Goal: Complete application form

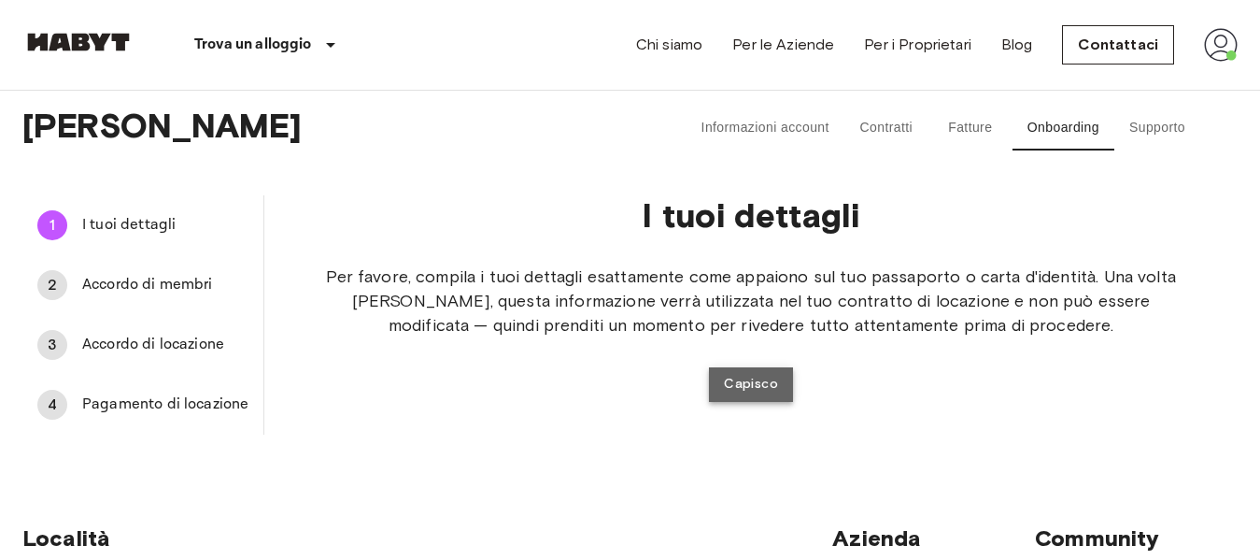
click at [759, 374] on button "Capisco" at bounding box center [751, 384] width 84 height 35
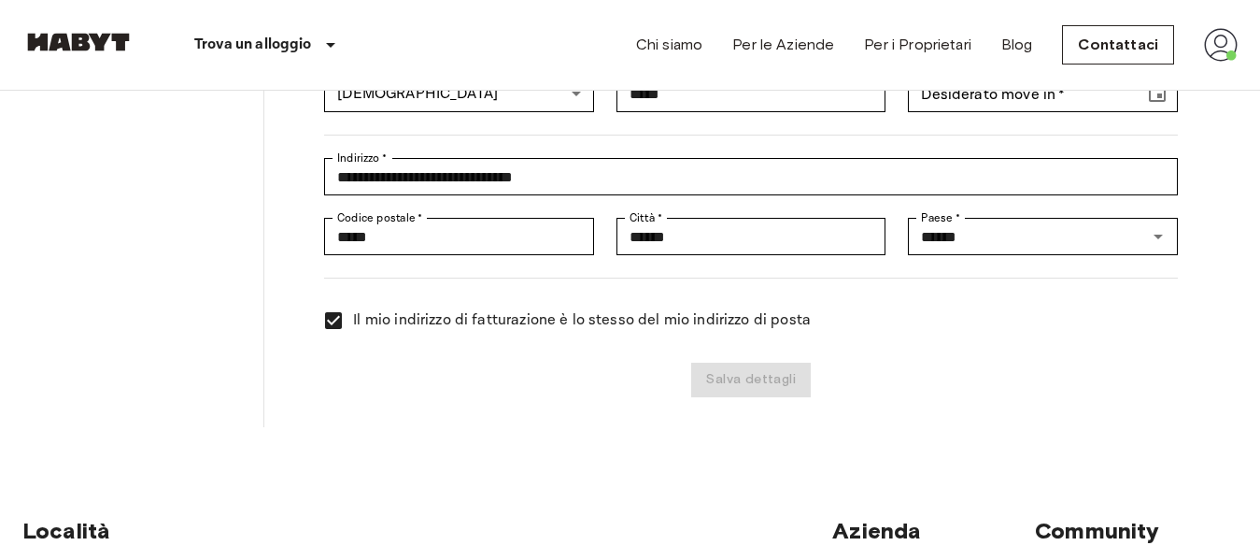
scroll to position [370, 0]
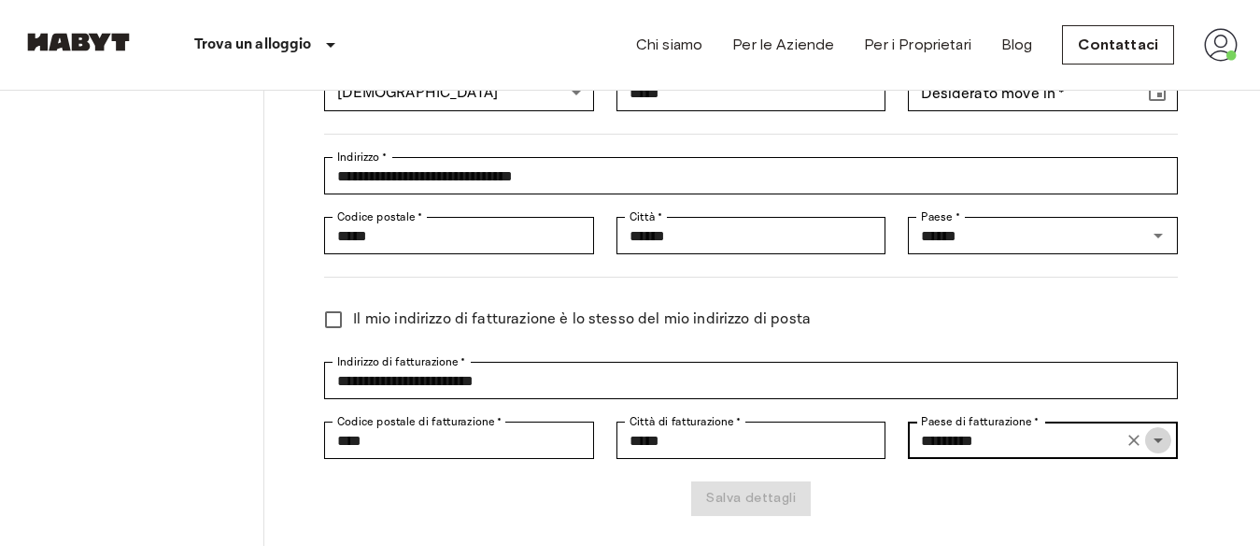
click at [1157, 440] on icon "Open" at bounding box center [1158, 440] width 9 height 5
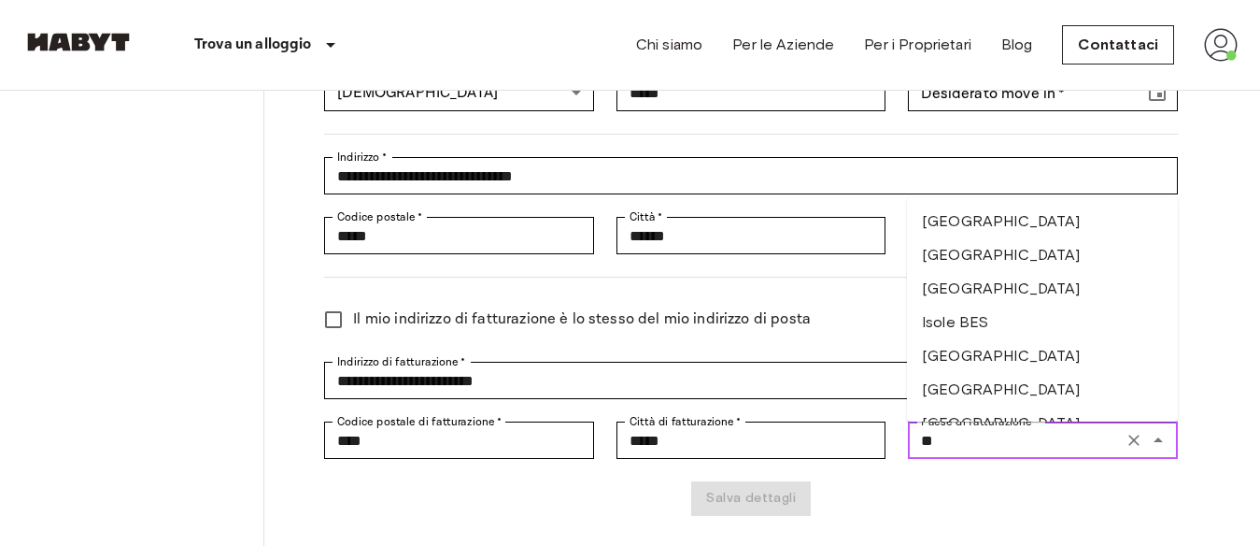
click at [1040, 220] on li "[GEOGRAPHIC_DATA]" at bounding box center [1042, 222] width 271 height 34
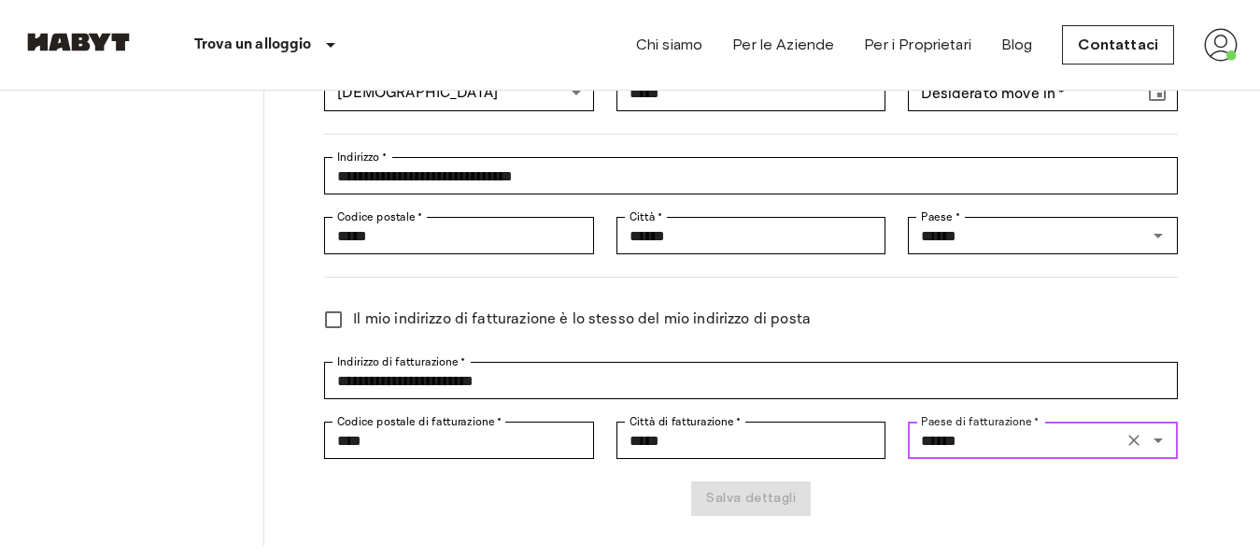
type input "******"
click at [1218, 385] on div "**********" at bounding box center [750, 185] width 973 height 720
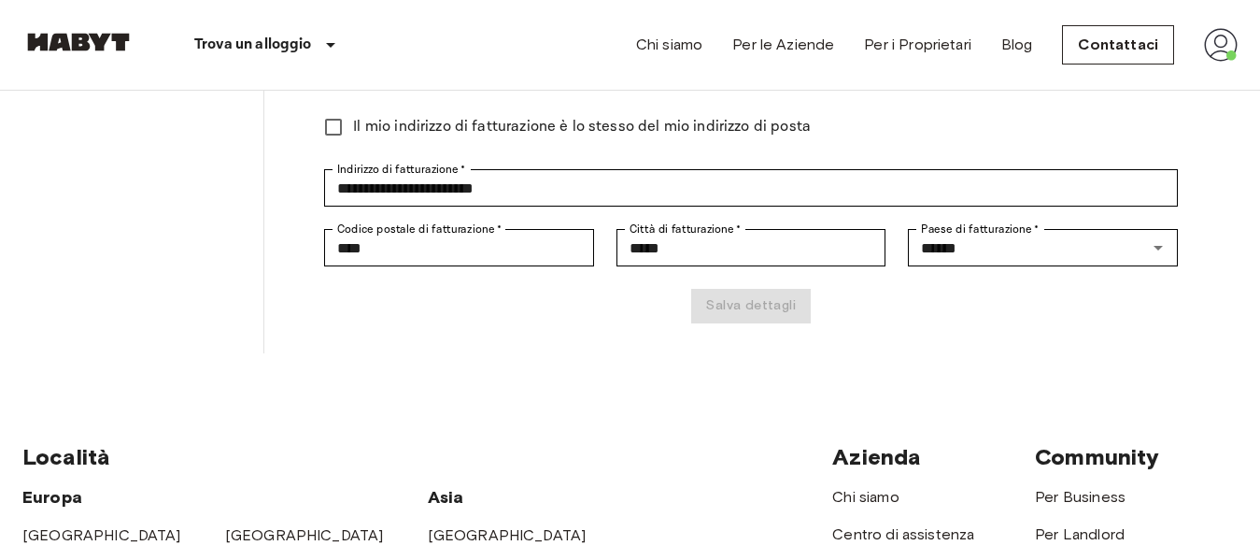
scroll to position [566, 0]
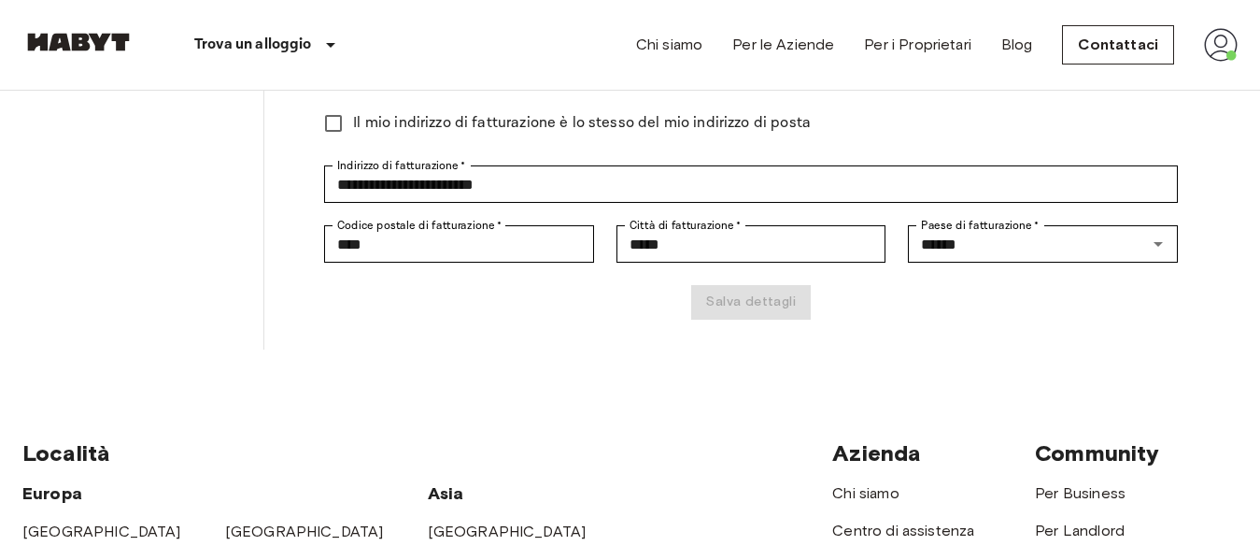
click at [751, 298] on div "Salva dettagli" at bounding box center [740, 291] width 876 height 57
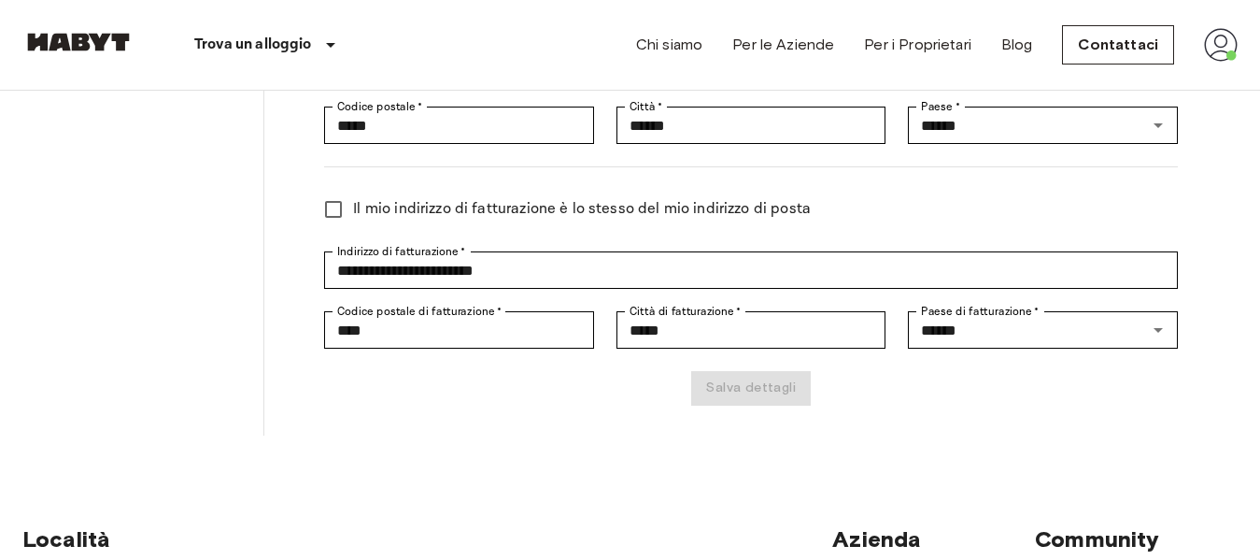
scroll to position [481, 0]
click at [725, 381] on div "Salva dettagli" at bounding box center [740, 376] width 876 height 57
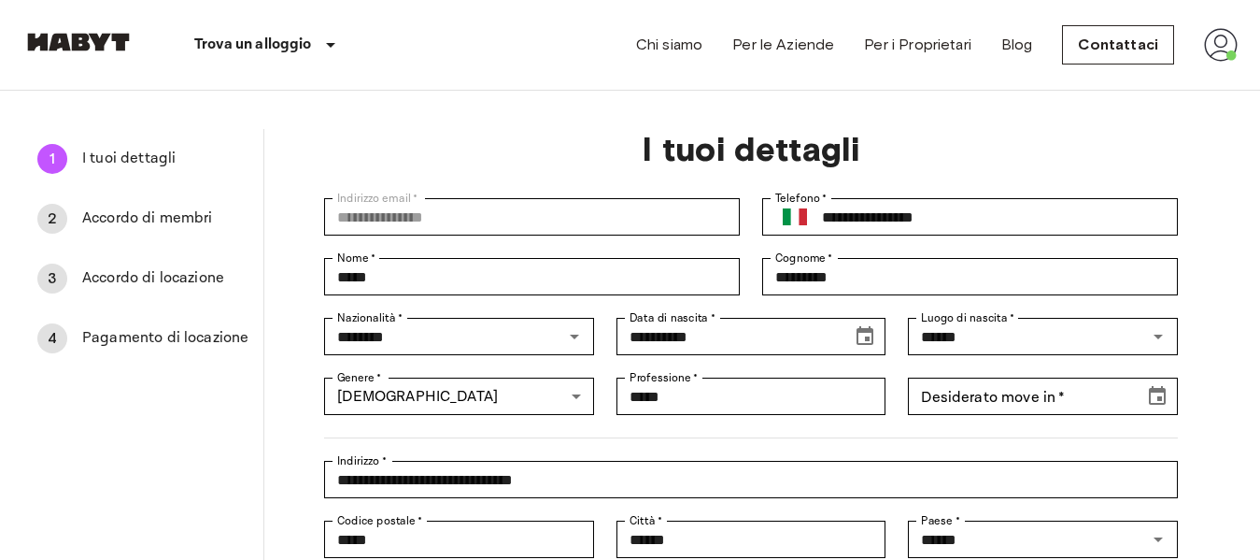
scroll to position [73, 0]
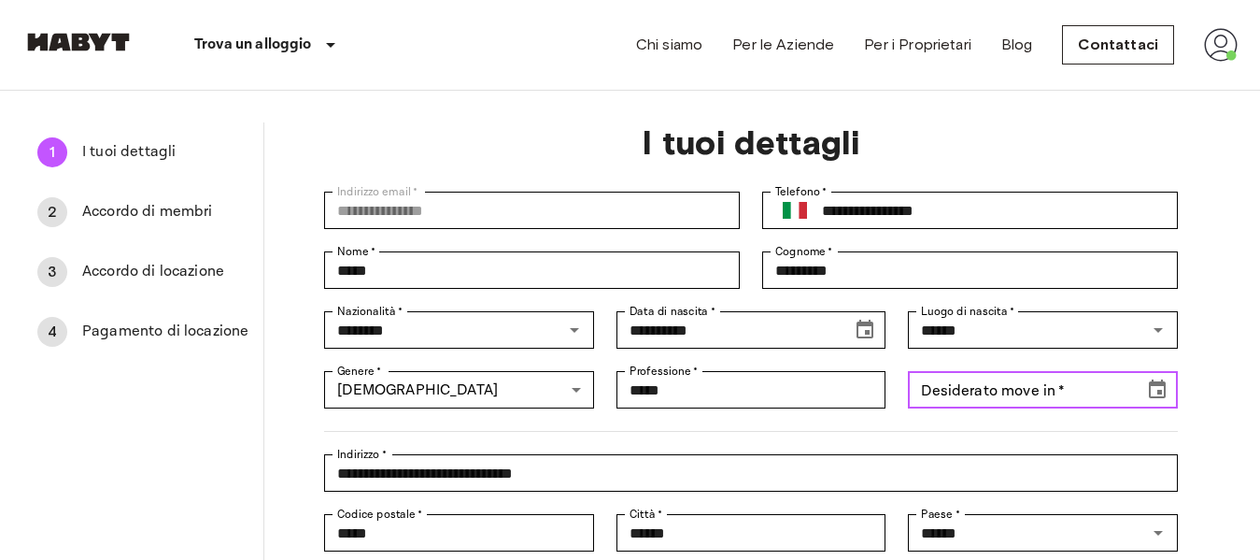
click at [1159, 384] on icon "Choose date" at bounding box center [1157, 388] width 17 height 19
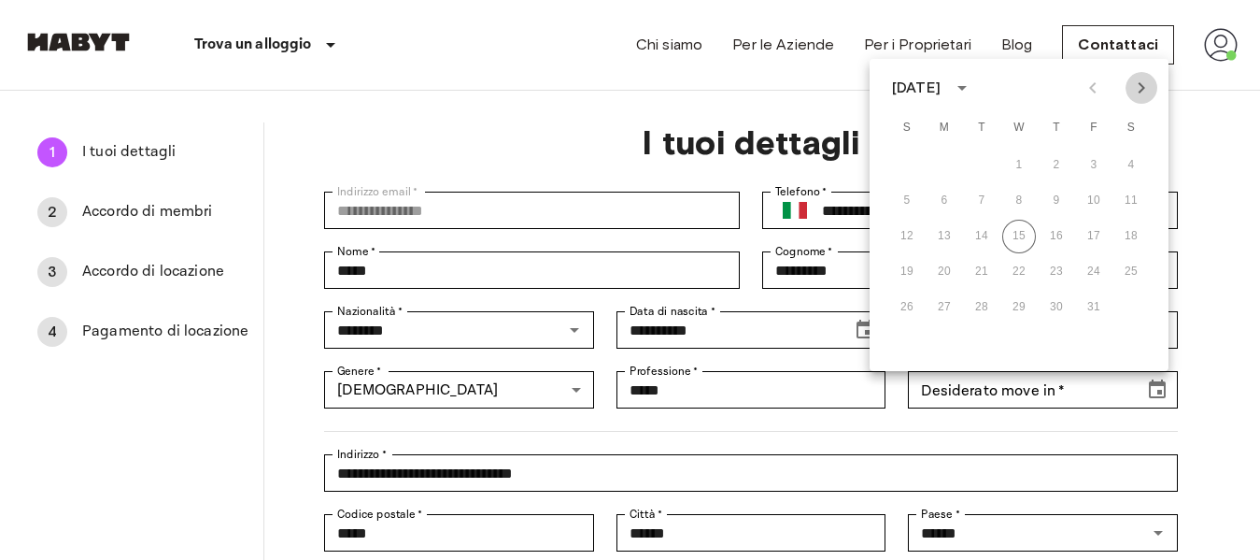
click at [1144, 86] on icon "Next month" at bounding box center [1141, 88] width 22 height 22
click at [979, 162] on button "2" at bounding box center [982, 166] width 34 height 34
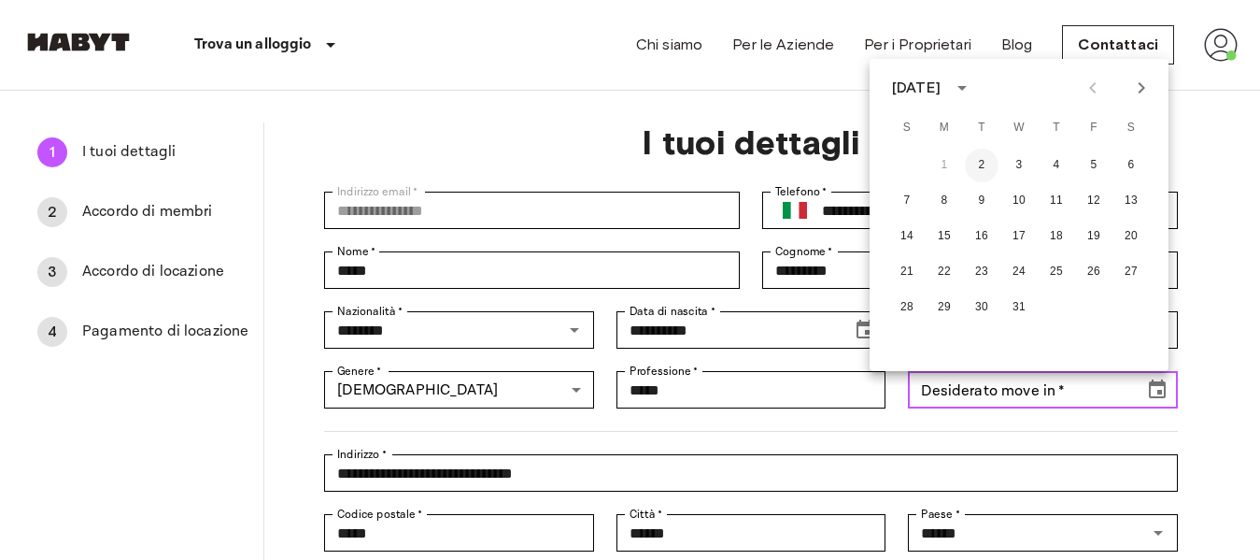
type input "**********"
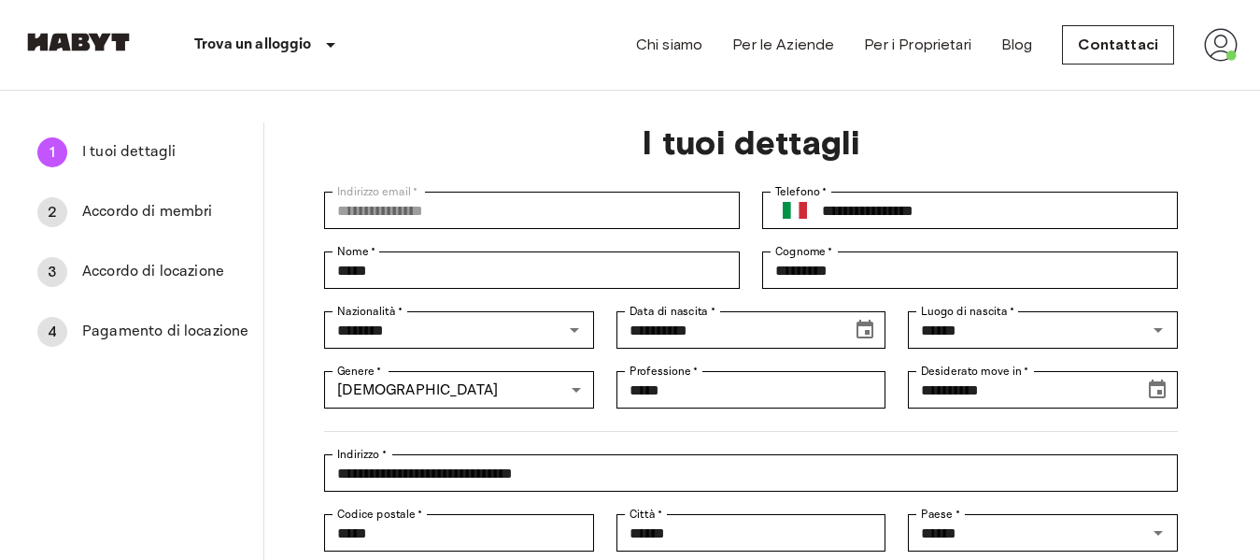
click at [1224, 394] on div "**********" at bounding box center [750, 482] width 973 height 720
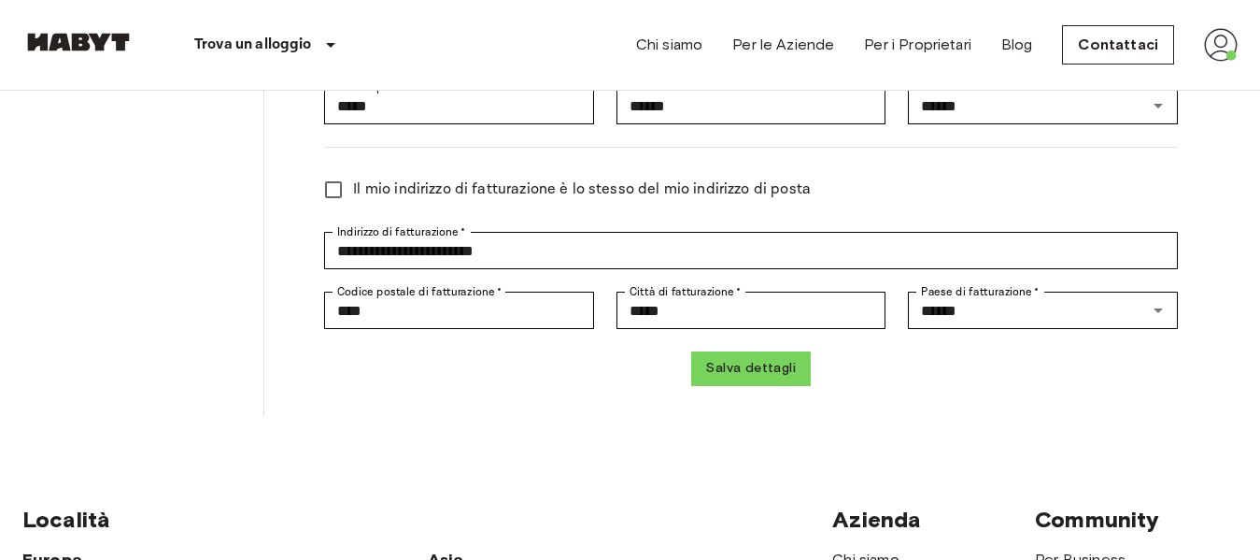
scroll to position [501, 0]
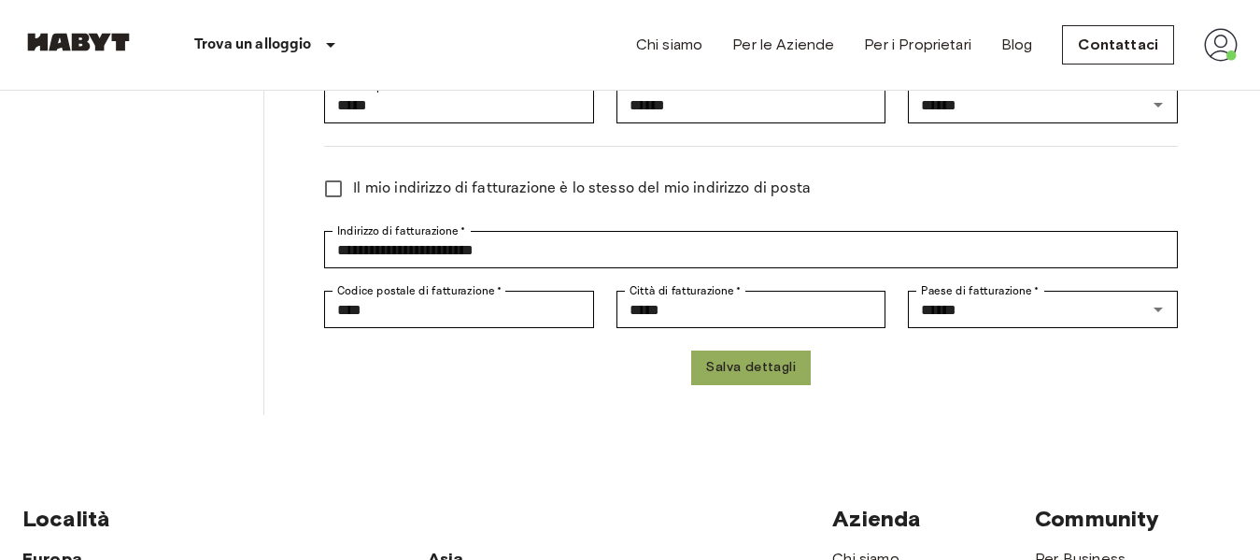
click at [759, 365] on button "Salva dettagli" at bounding box center [751, 367] width 120 height 35
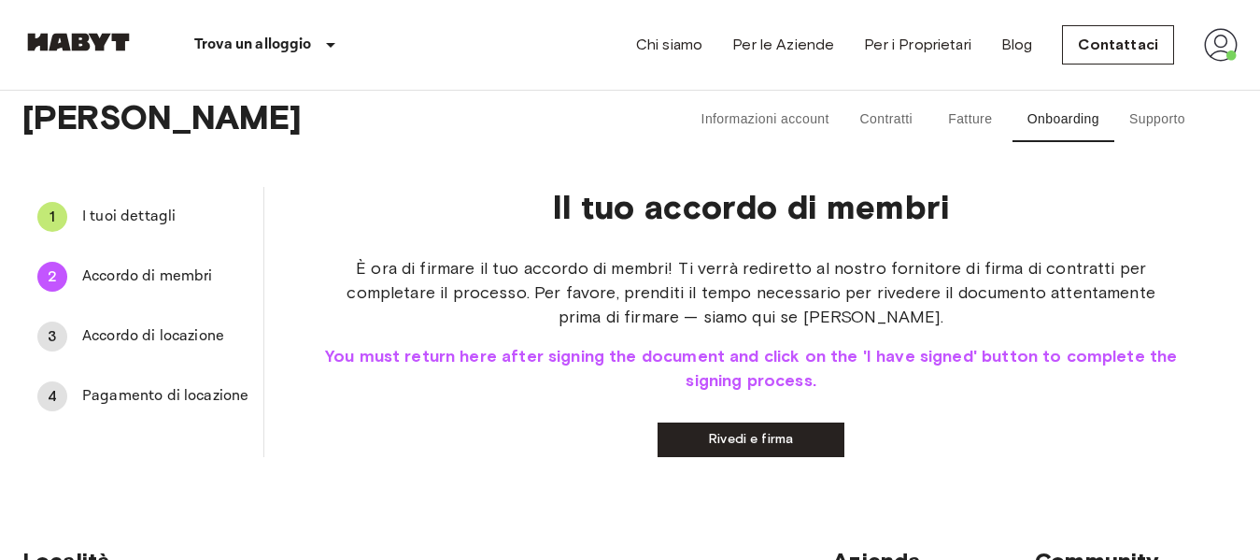
scroll to position [0, 0]
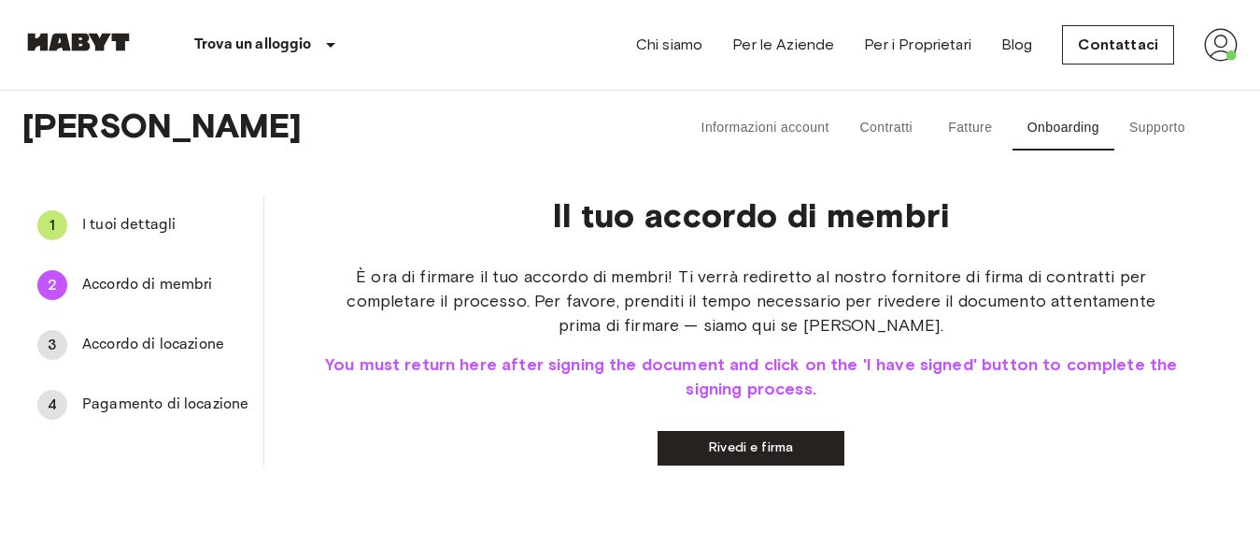
click at [749, 445] on link "Rivedi e firma" at bounding box center [751, 448] width 187 height 35
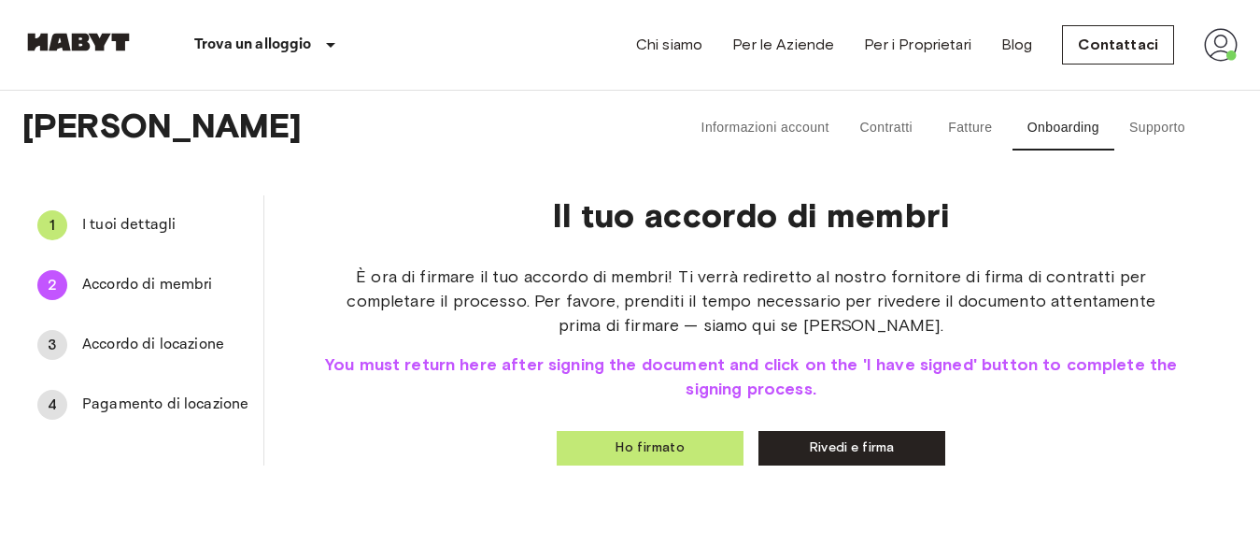
click at [652, 442] on button "Ho firmato" at bounding box center [650, 448] width 187 height 35
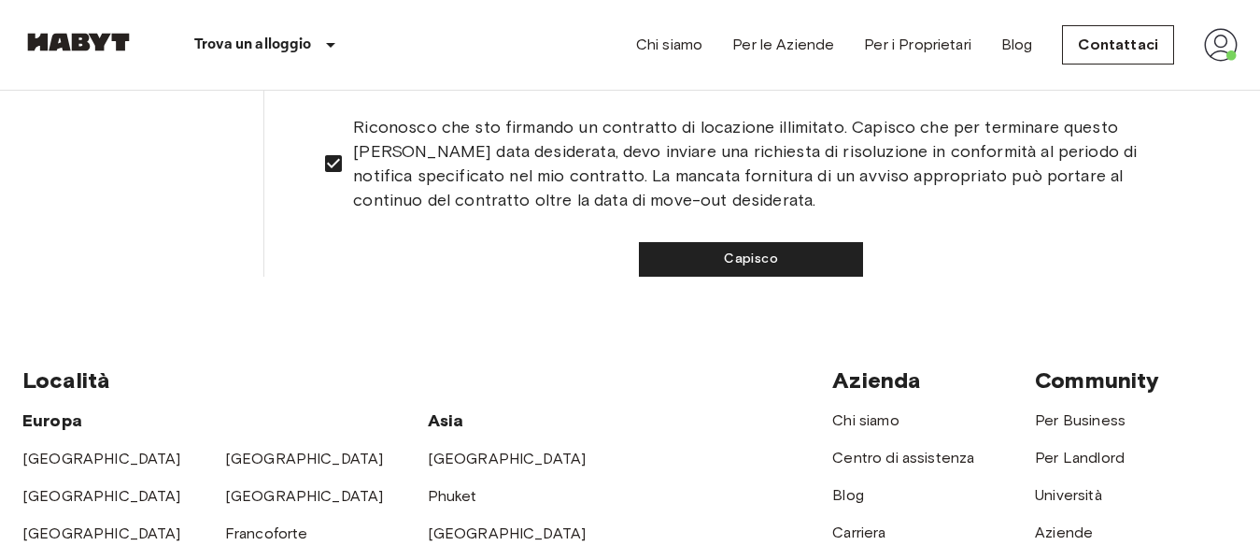
scroll to position [390, 0]
click at [756, 250] on button "Capisco" at bounding box center [751, 258] width 224 height 35
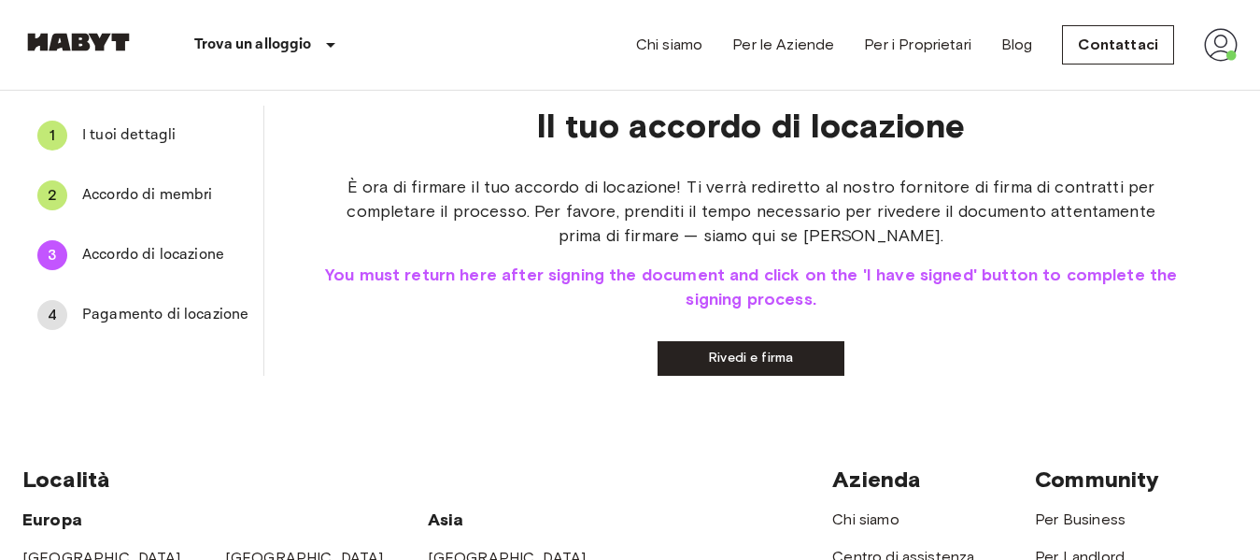
scroll to position [0, 0]
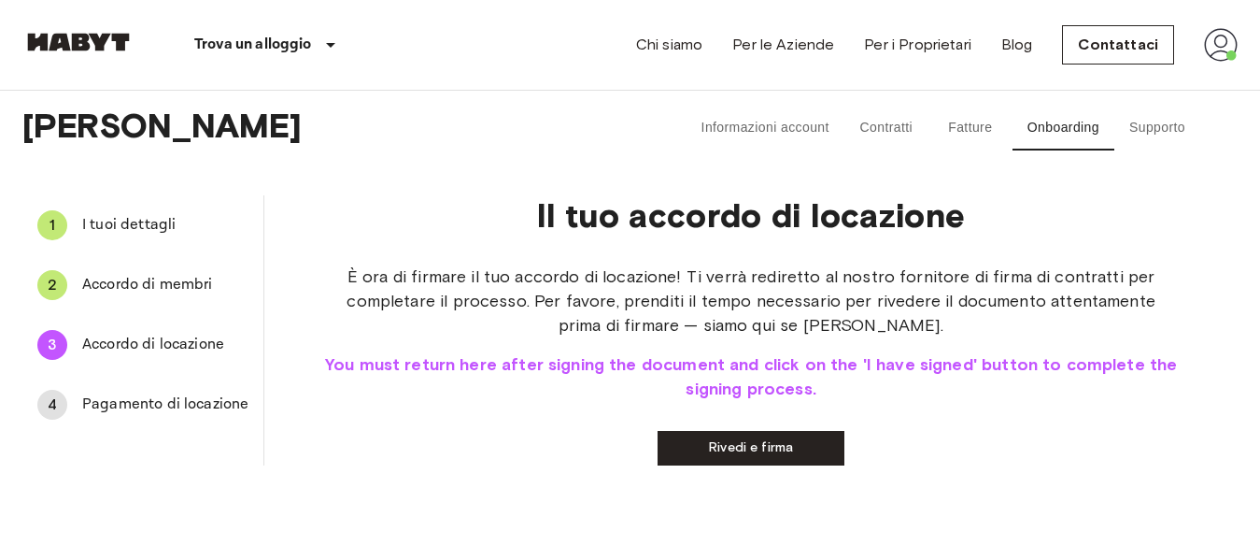
click at [730, 449] on link "Rivedi e firma" at bounding box center [751, 448] width 187 height 35
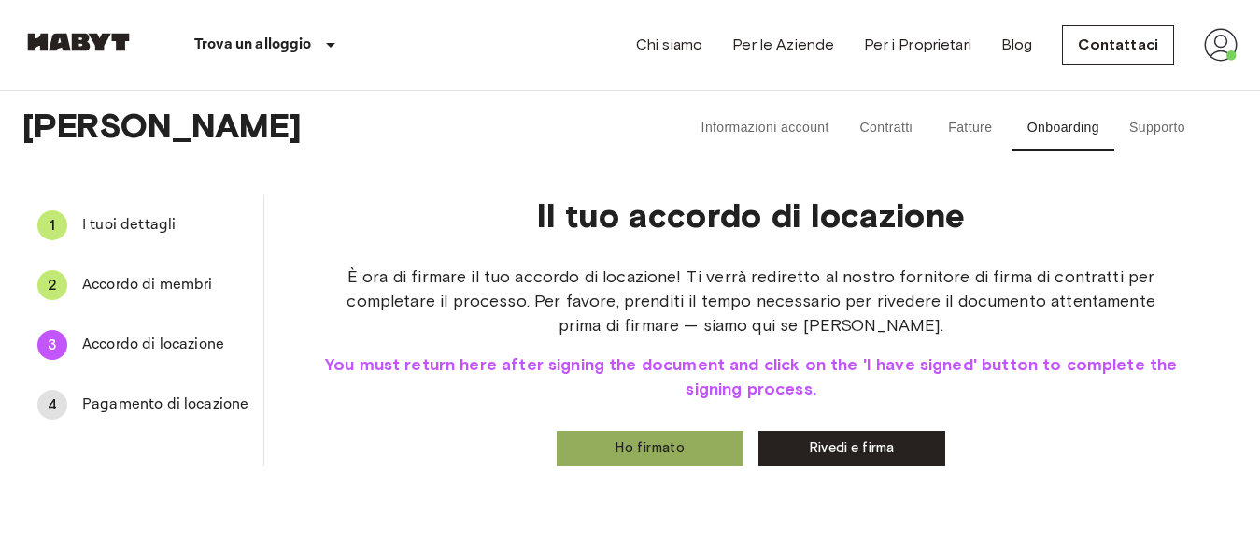
click at [634, 443] on button "Ho firmato" at bounding box center [650, 448] width 187 height 35
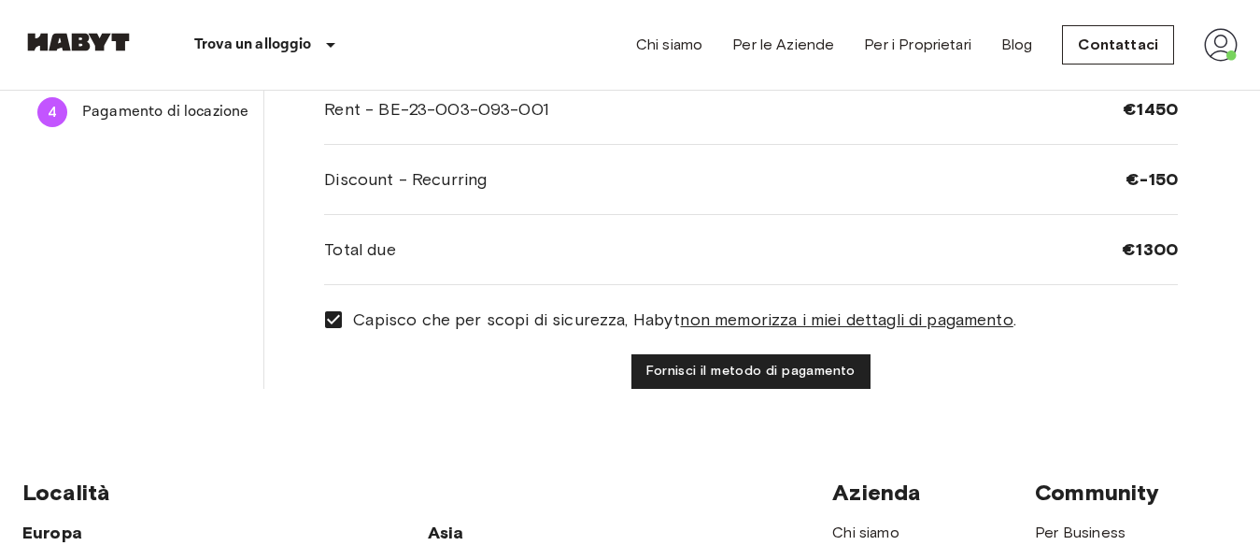
scroll to position [293, 0]
click at [727, 364] on button "Fornisci il metodo di pagamento" at bounding box center [751, 370] width 238 height 35
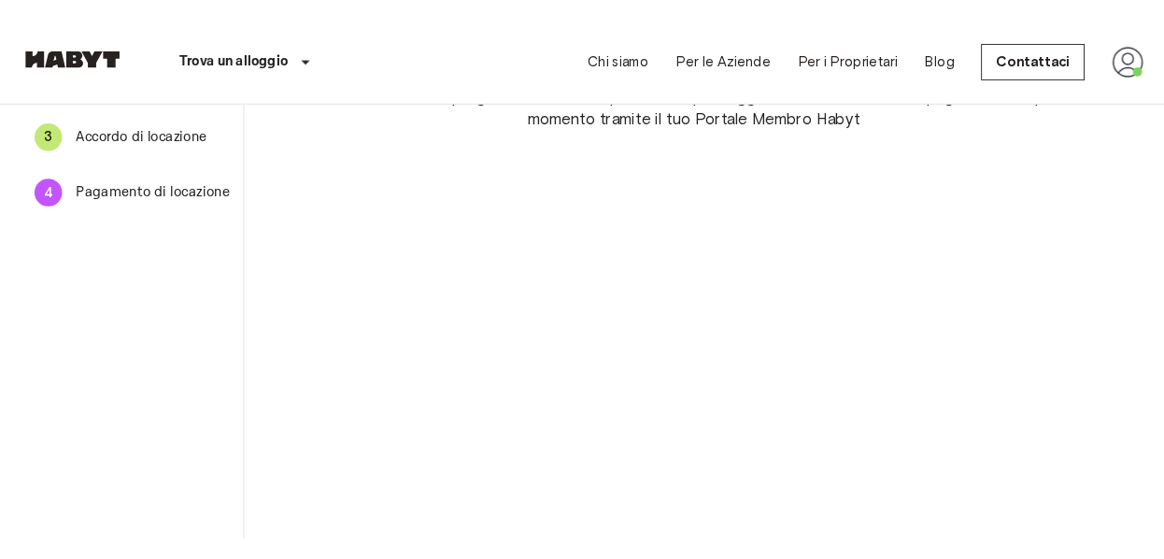
scroll to position [213, 0]
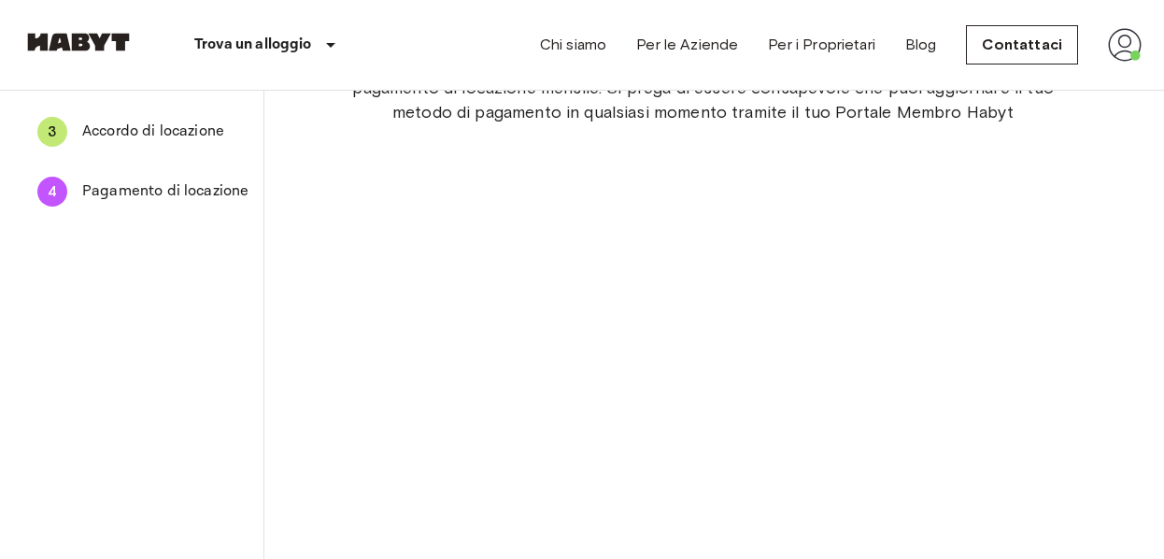
click at [992, 386] on div "Il metodo di pagamento che fornisci verrà utilizzato per addebitare automaticam…" at bounding box center [703, 485] width 758 height 868
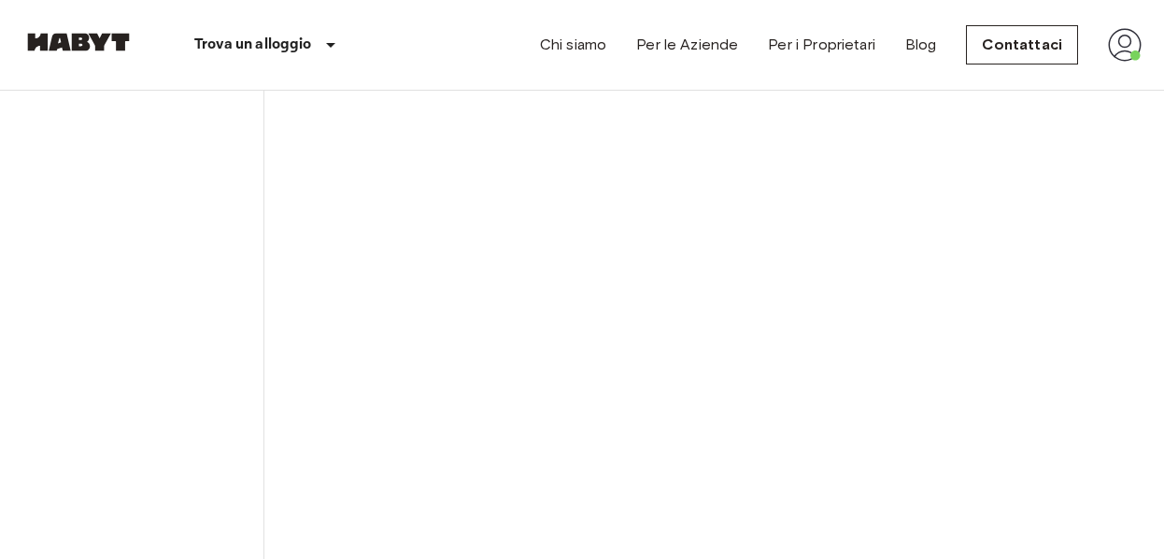
scroll to position [567, 0]
click at [1004, 366] on div "Il metodo di pagamento che fornisci verrà utilizzato per addebitare automaticam…" at bounding box center [703, 239] width 758 height 1085
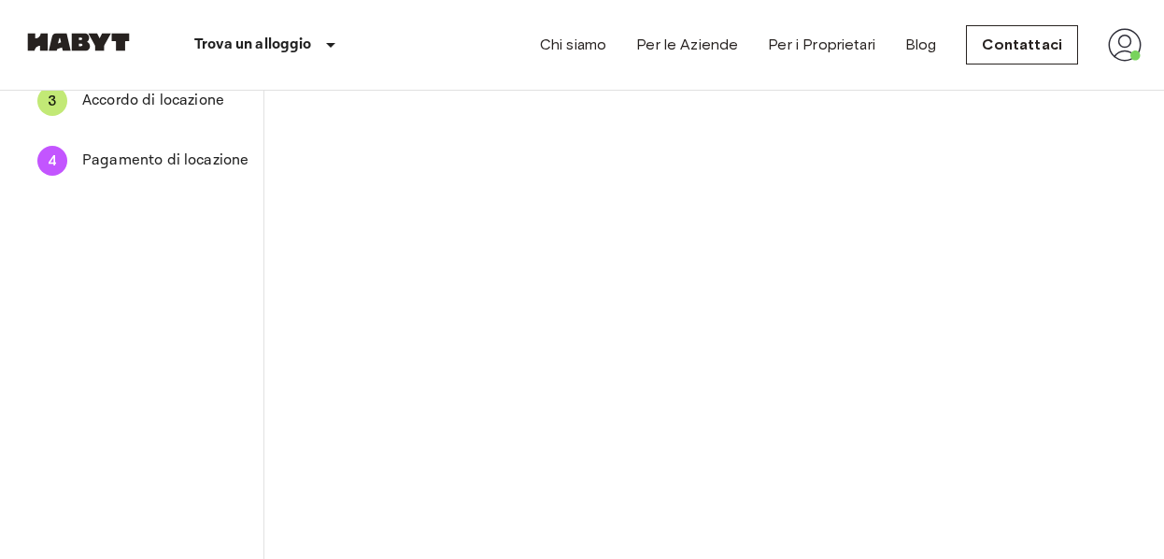
scroll to position [243, 0]
click at [1004, 366] on div "Il metodo di pagamento che fornisci verrà utilizzato per addebitare automaticam…" at bounding box center [703, 563] width 758 height 1085
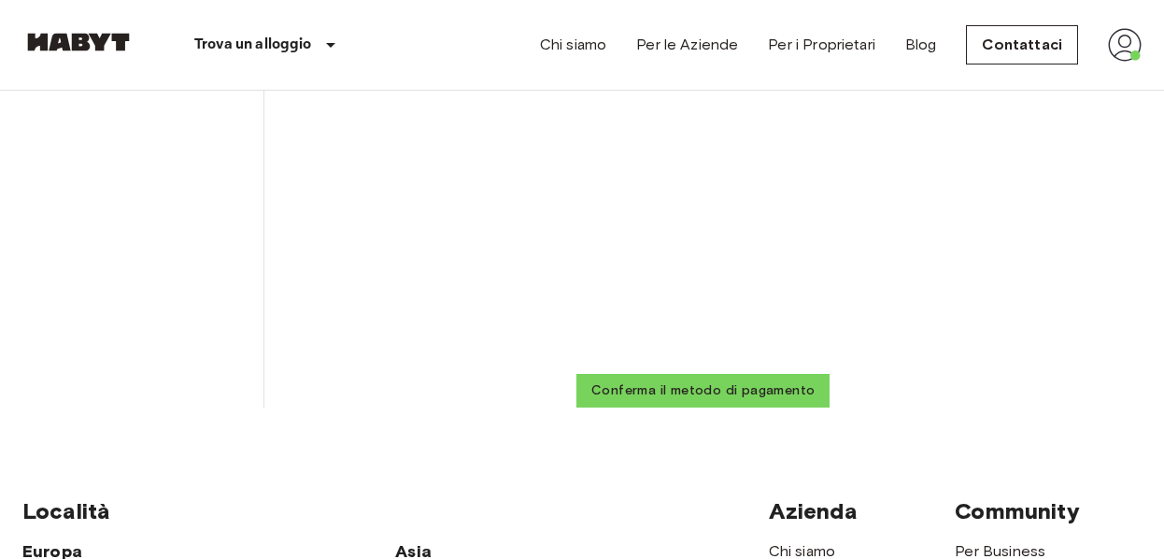
scroll to position [943, 0]
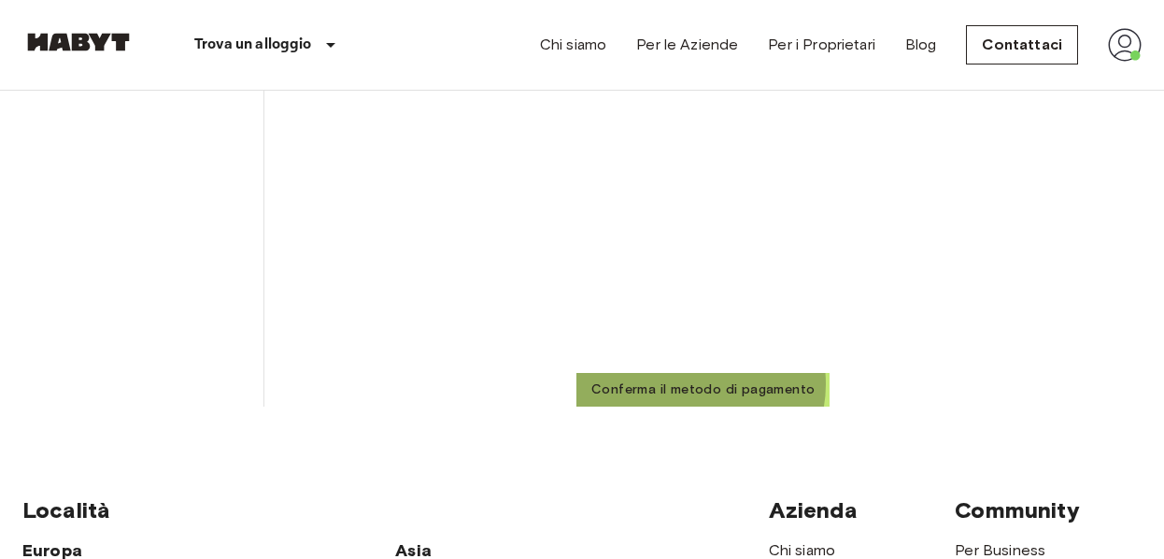
click at [695, 384] on button "Conferma il metodo di pagamento" at bounding box center [702, 390] width 253 height 35
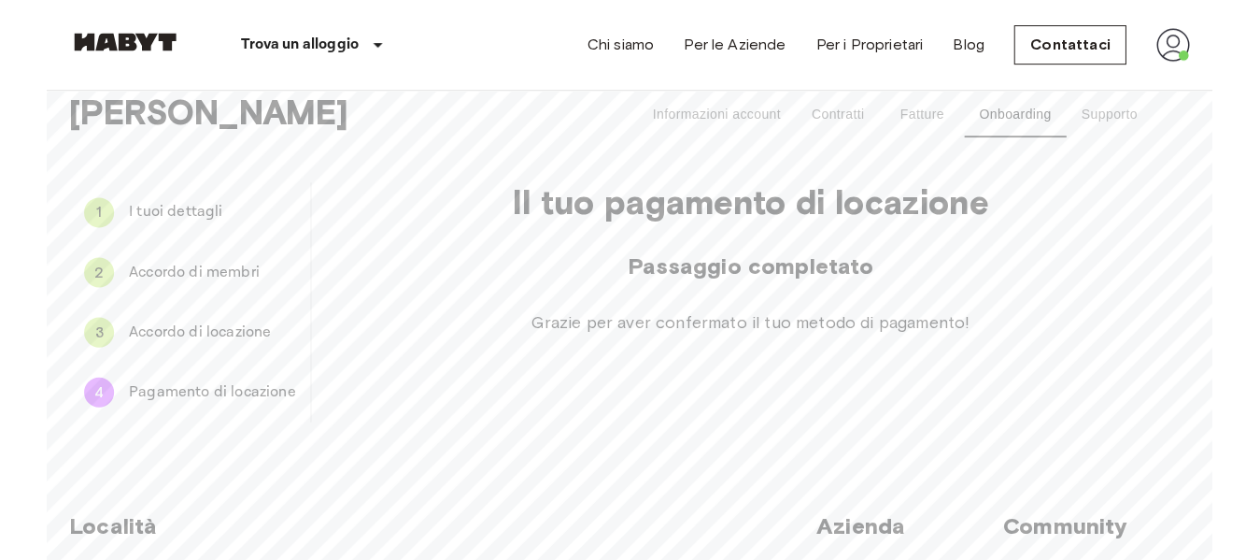
scroll to position [0, 0]
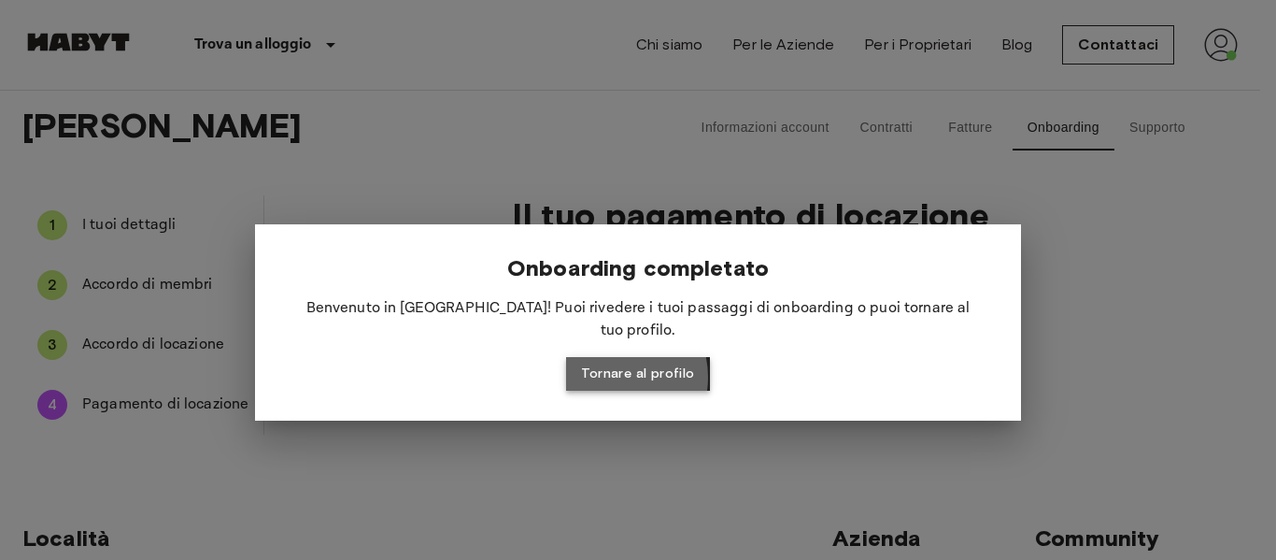
click at [611, 357] on button "Tornare al profilo" at bounding box center [637, 374] width 143 height 35
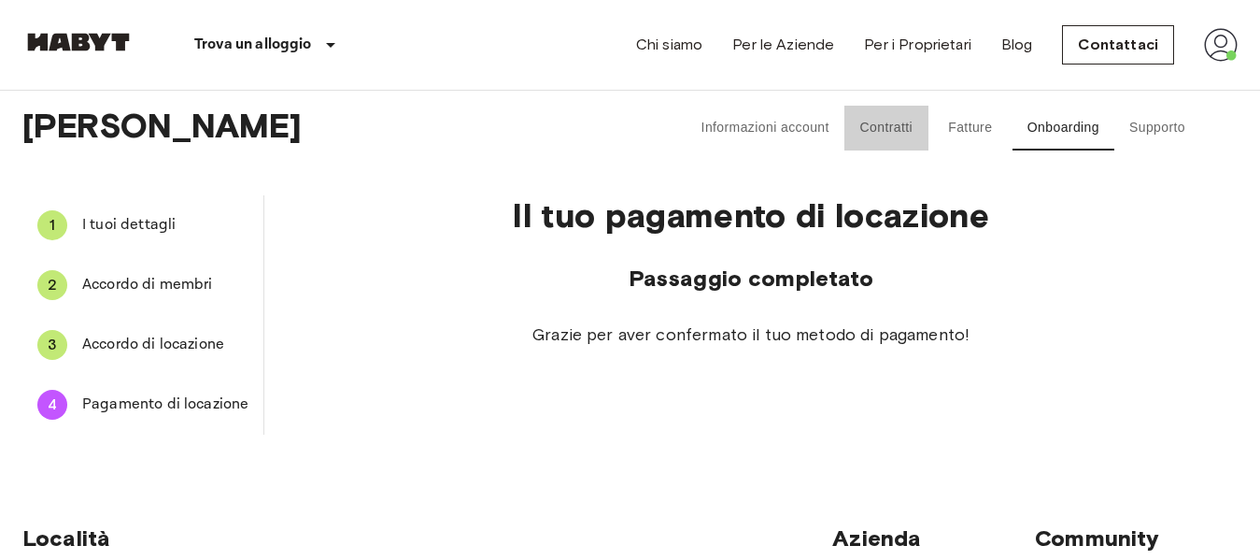
click at [883, 119] on button "Contratti" at bounding box center [887, 128] width 84 height 45
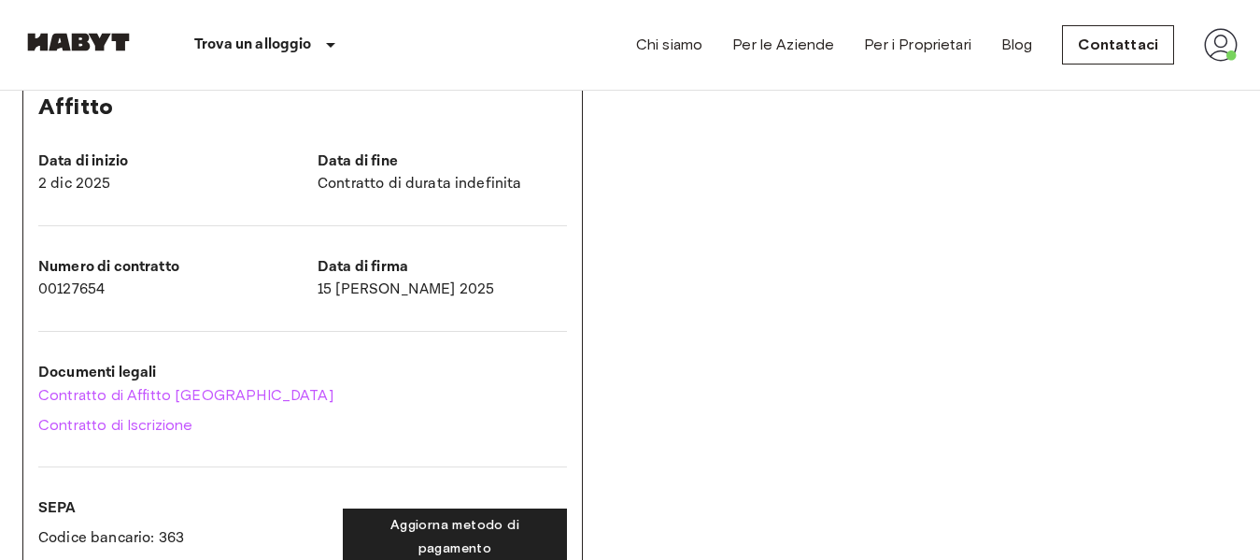
scroll to position [176, 0]
